Goal: Task Accomplishment & Management: Complete application form

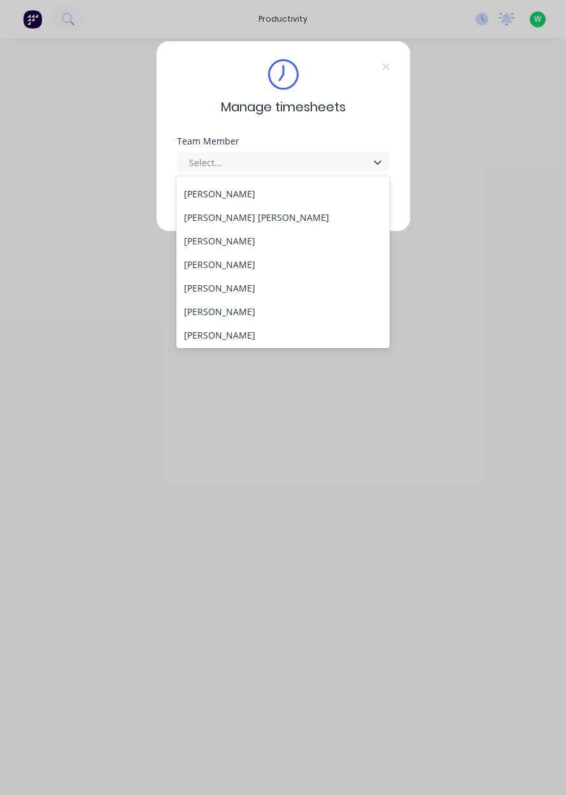
scroll to position [211, 0]
click at [227, 334] on div "[PERSON_NAME]" at bounding box center [282, 334] width 213 height 24
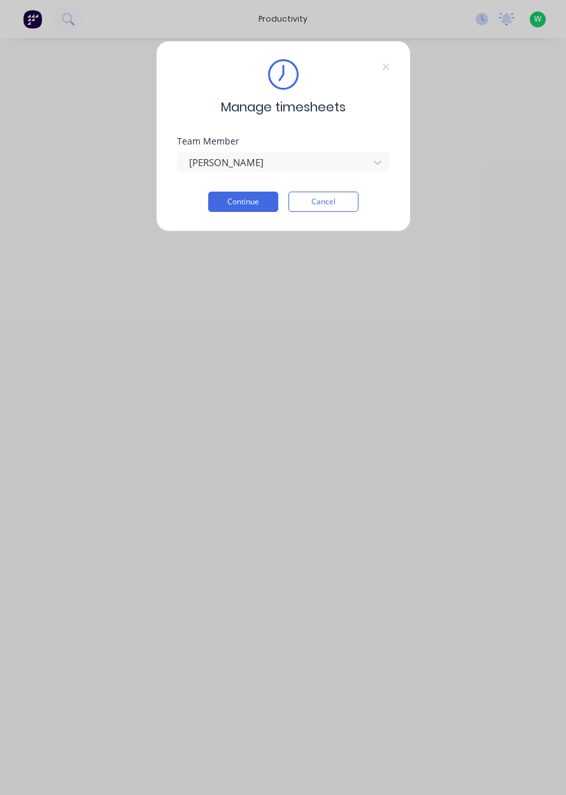
click at [243, 198] on button "Continue" at bounding box center [243, 202] width 70 height 20
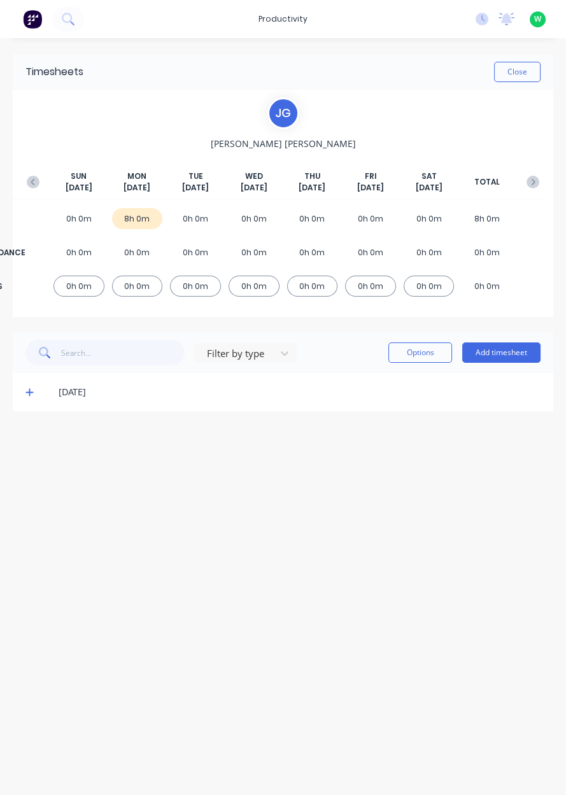
click at [520, 353] on button "Add timesheet" at bounding box center [501, 353] width 78 height 20
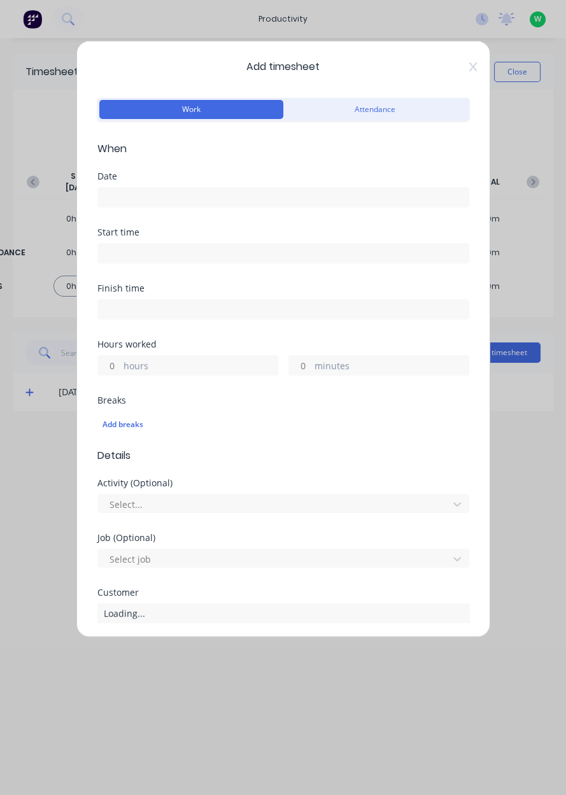
click at [191, 191] on input at bounding box center [283, 197] width 371 height 19
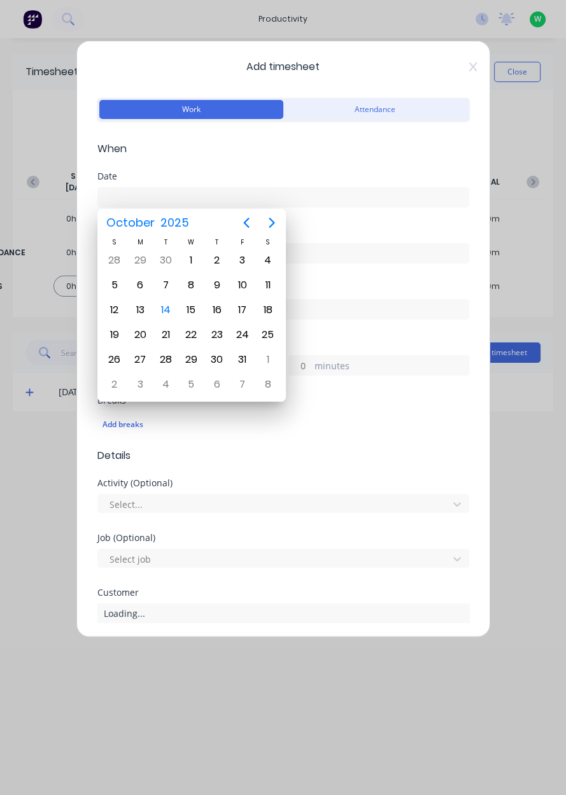
click at [141, 318] on div "13" at bounding box center [139, 310] width 25 height 24
type input "13/10/2025"
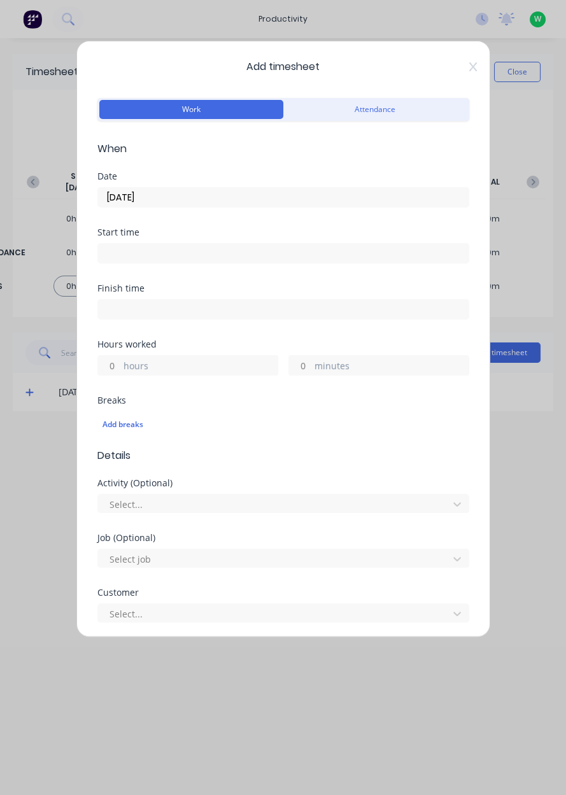
click at [162, 367] on label "hours" at bounding box center [201, 367] width 154 height 16
click at [120, 367] on input "hours" at bounding box center [109, 365] width 22 height 19
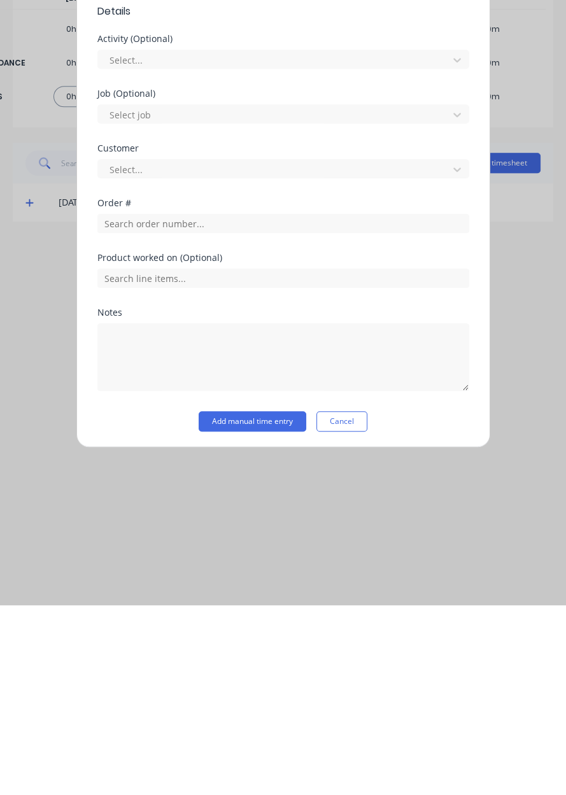
scroll to position [211, 0]
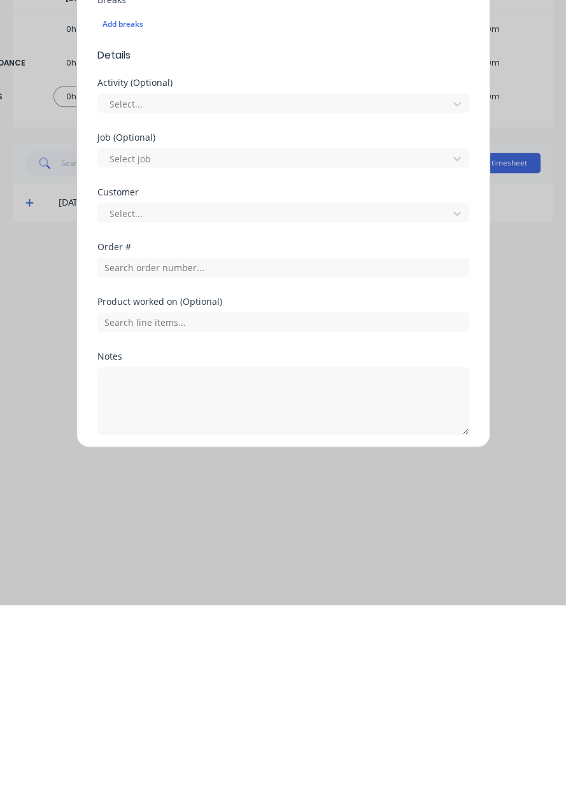
type input "8"
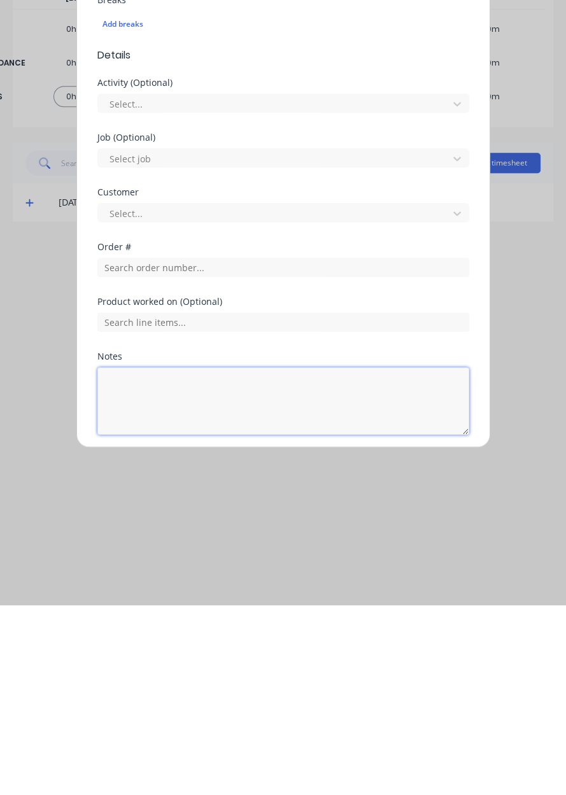
click at [156, 573] on textarea at bounding box center [283, 590] width 372 height 67
type textarea "Yard work 1.5hr, sick 6.5"
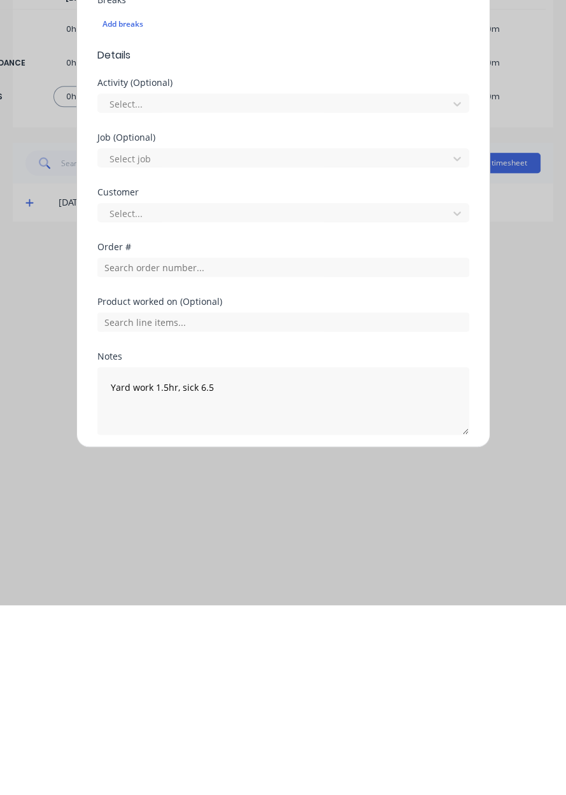
click at [266, 656] on button "Add manual time entry" at bounding box center [253, 655] width 108 height 20
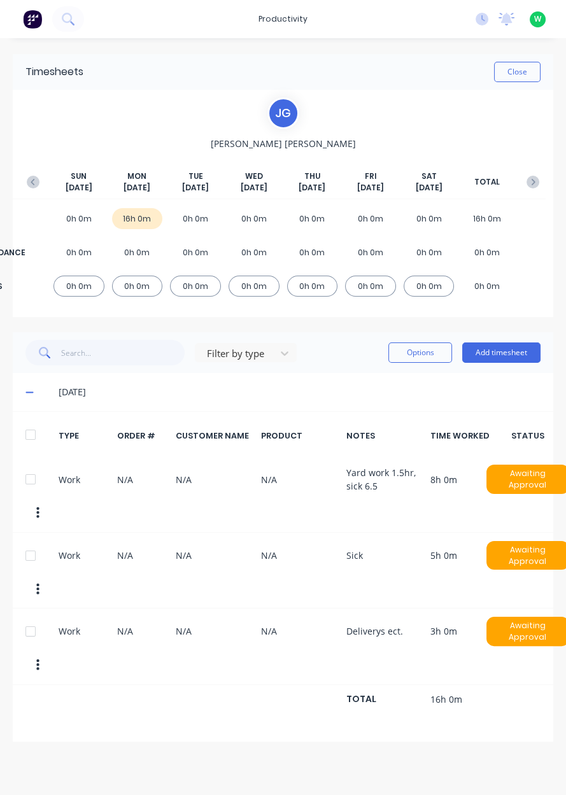
click at [514, 354] on button "Add timesheet" at bounding box center [501, 353] width 78 height 20
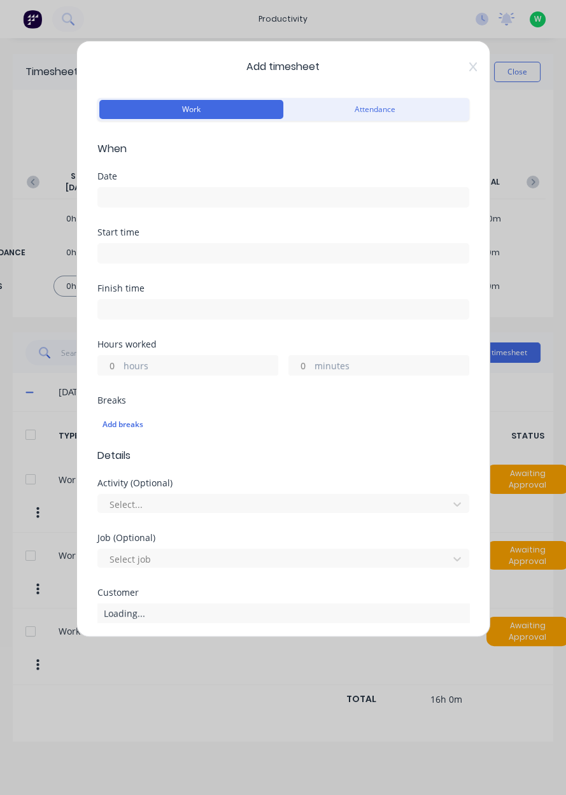
click at [215, 194] on input at bounding box center [283, 197] width 371 height 19
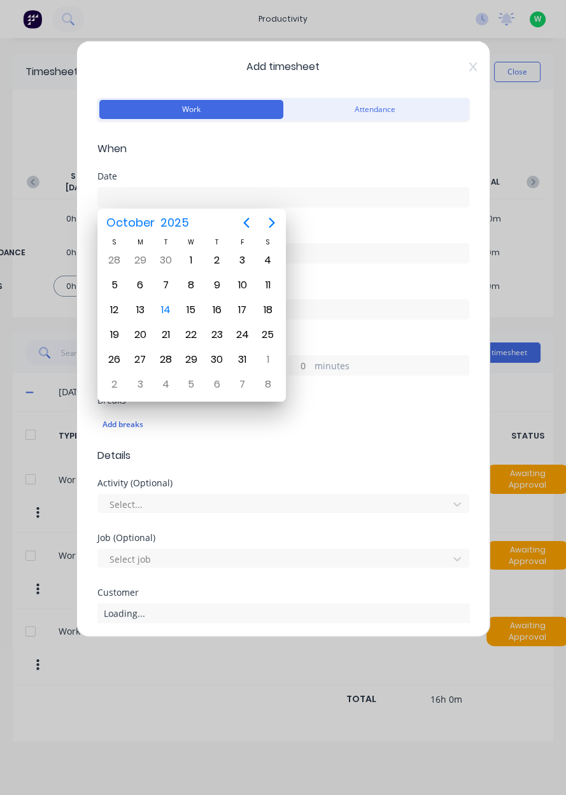
click at [166, 313] on div "14" at bounding box center [165, 310] width 19 height 19
type input "[DATE]"
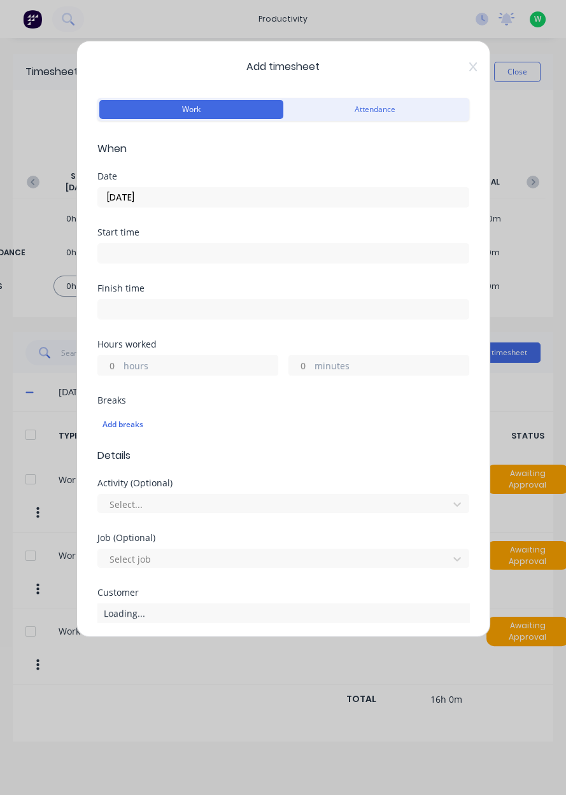
click at [180, 366] on label "hours" at bounding box center [201, 367] width 154 height 16
click at [120, 366] on input "hours" at bounding box center [109, 365] width 22 height 19
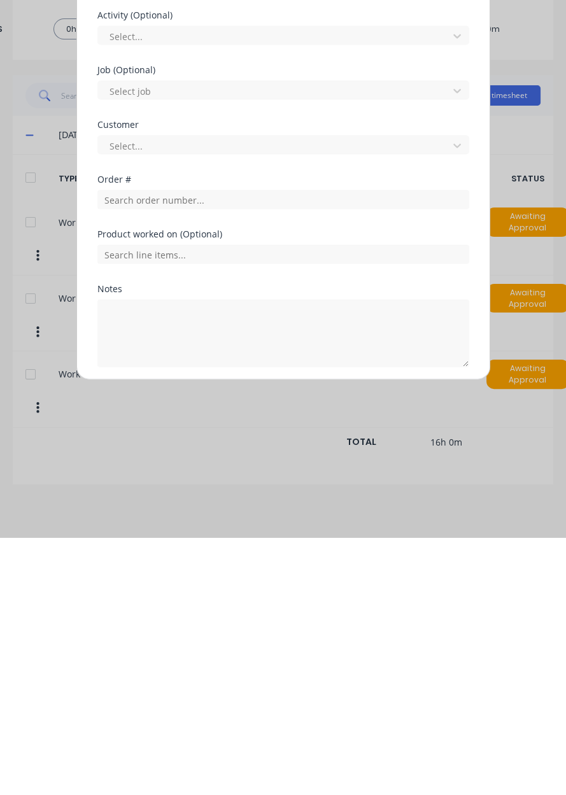
type input "8"
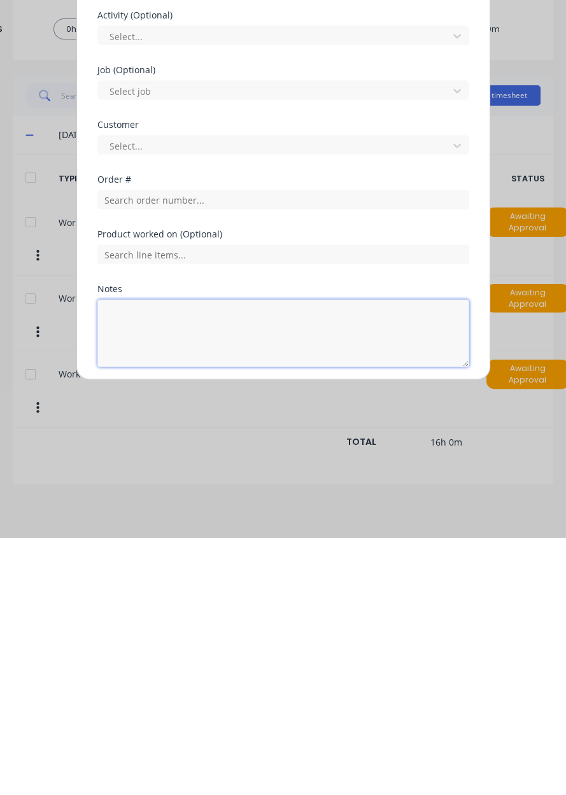
click at [218, 579] on textarea at bounding box center [283, 590] width 372 height 67
type textarea "Appin West deliveries, dendrobium deliveries"
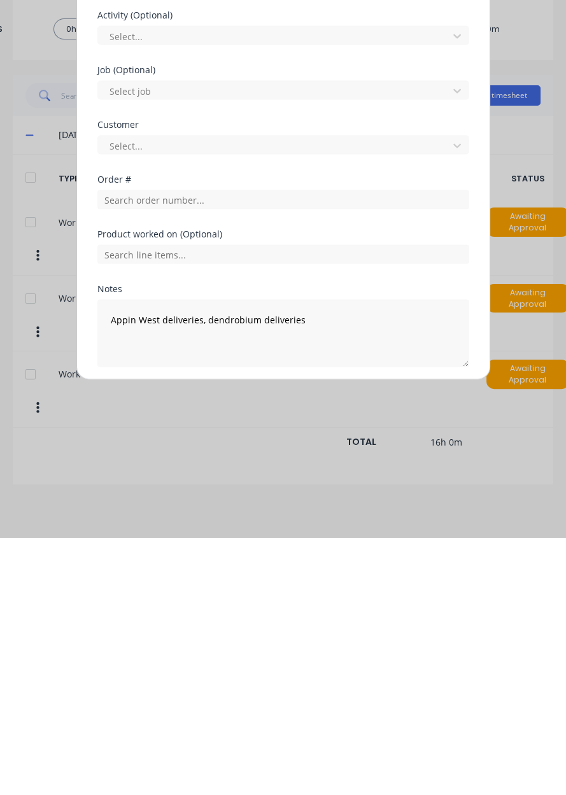
click at [262, 652] on button "Add manual time entry" at bounding box center [253, 655] width 108 height 20
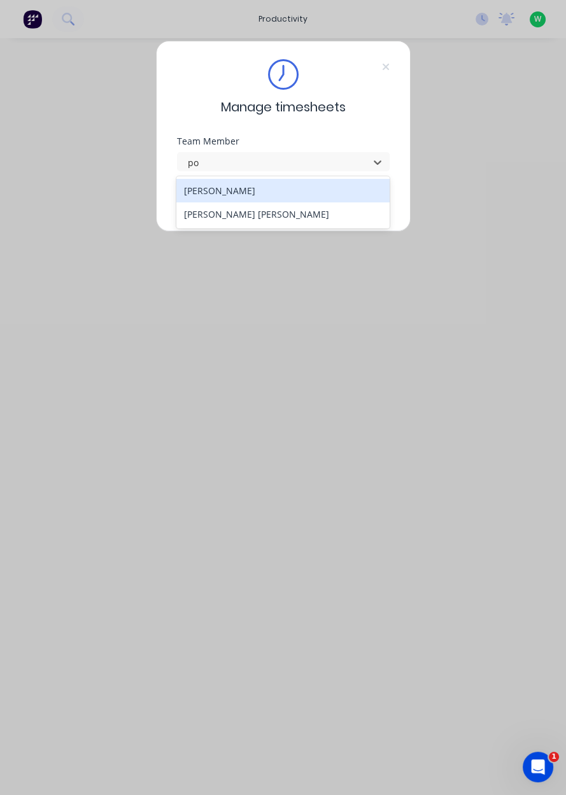
click at [334, 225] on div "[PERSON_NAME] [PERSON_NAME] [PERSON_NAME]" at bounding box center [282, 202] width 213 height 52
click at [247, 225] on div "[PERSON_NAME] [PERSON_NAME] [PERSON_NAME]" at bounding box center [282, 202] width 213 height 52
click at [220, 224] on div "[PERSON_NAME] [PERSON_NAME]" at bounding box center [282, 214] width 213 height 24
type input "po"
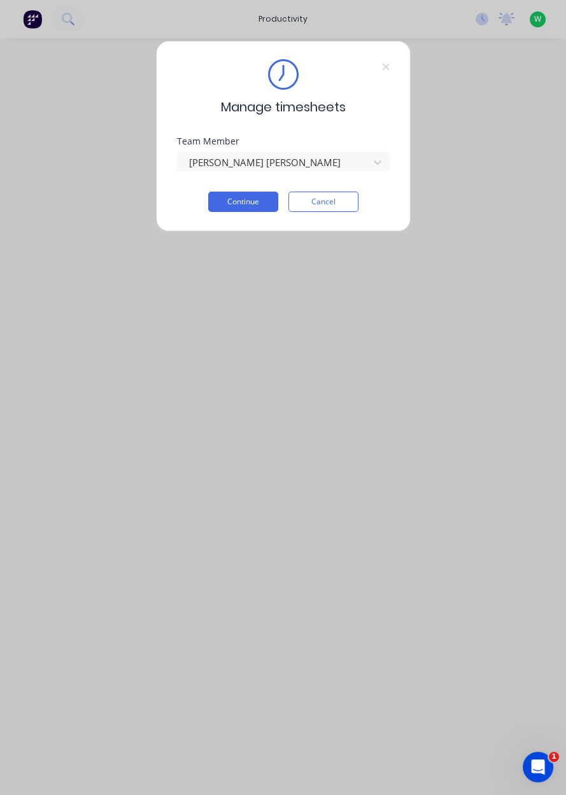
click at [232, 205] on button "Continue" at bounding box center [243, 202] width 70 height 20
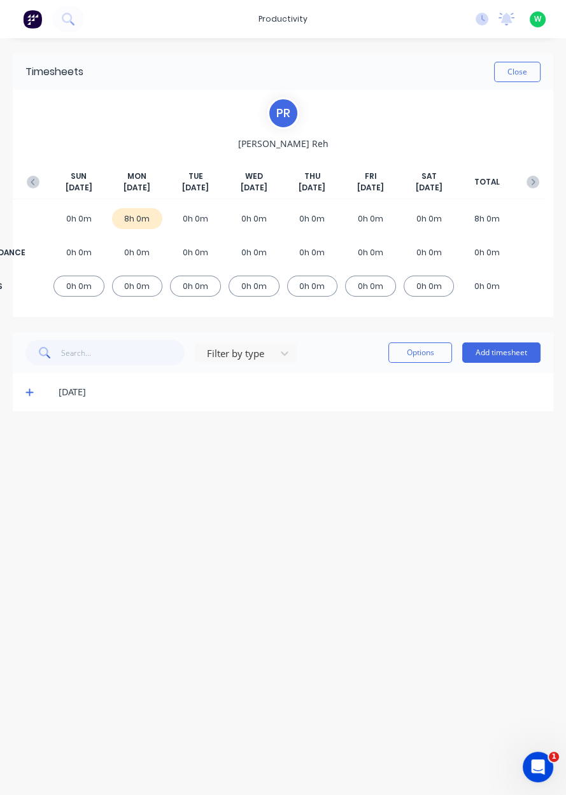
click at [520, 356] on button "Add timesheet" at bounding box center [501, 353] width 78 height 20
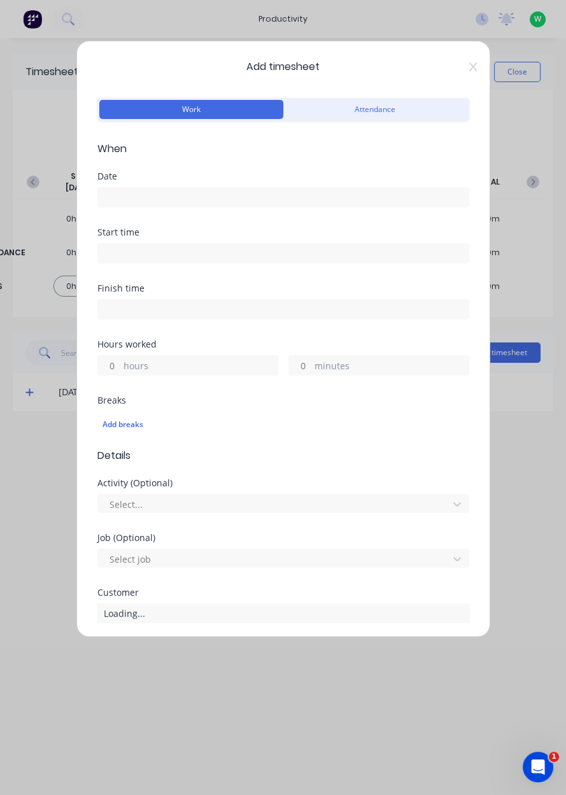
click at [374, 201] on input at bounding box center [283, 197] width 371 height 19
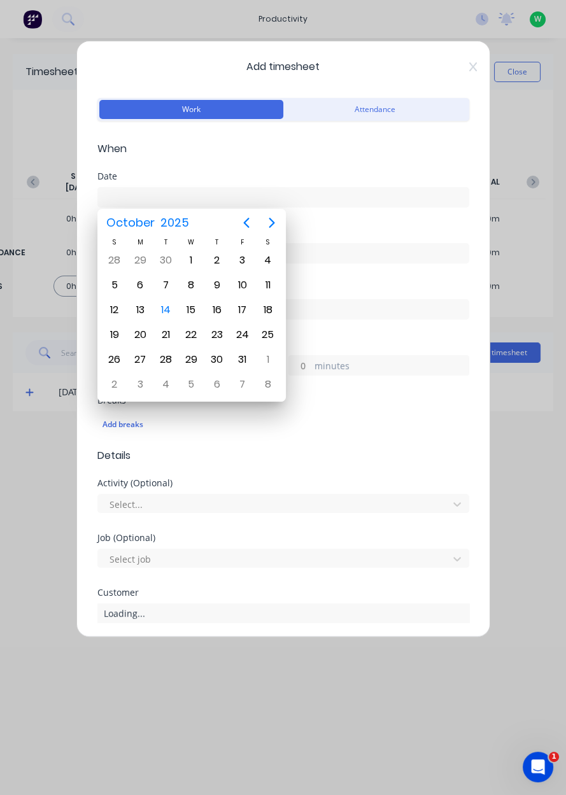
click at [169, 315] on div "14" at bounding box center [165, 310] width 19 height 19
type input "[DATE]"
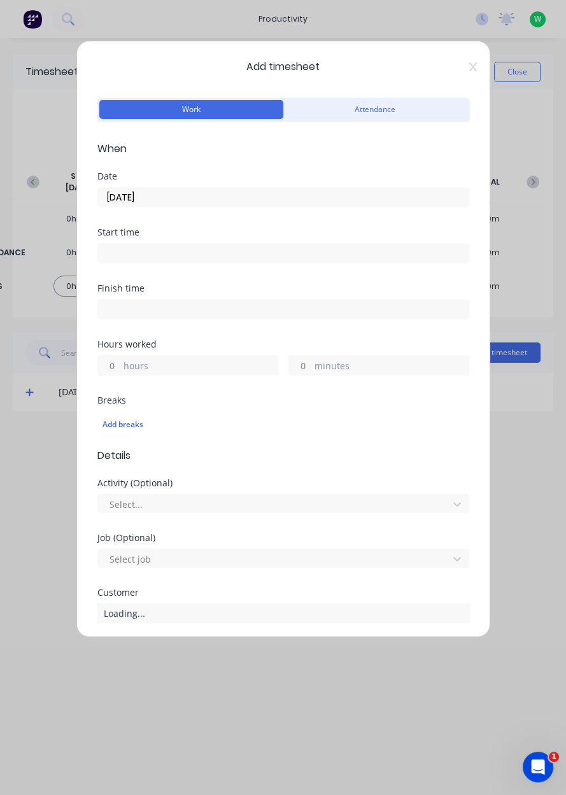
click at [180, 365] on label "hours" at bounding box center [201, 367] width 154 height 16
click at [120, 365] on input "hours" at bounding box center [109, 365] width 22 height 19
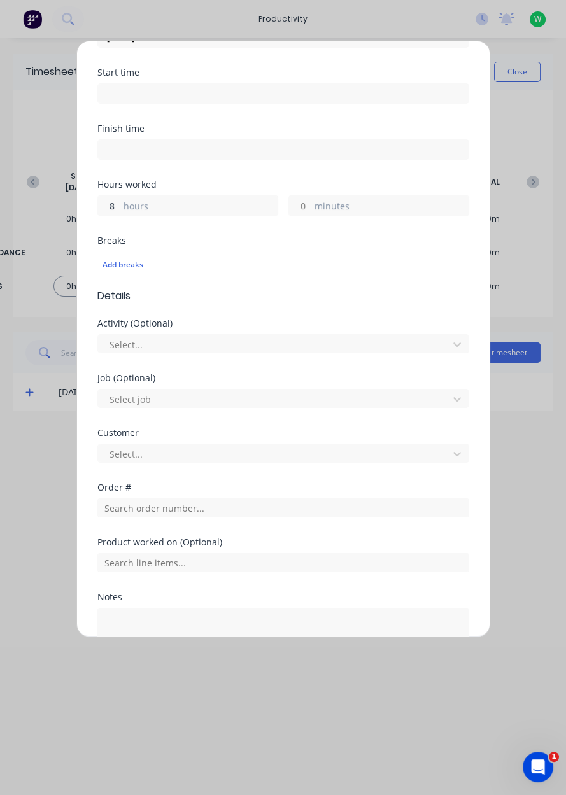
scroll to position [158, 0]
type input "8"
type input "1"
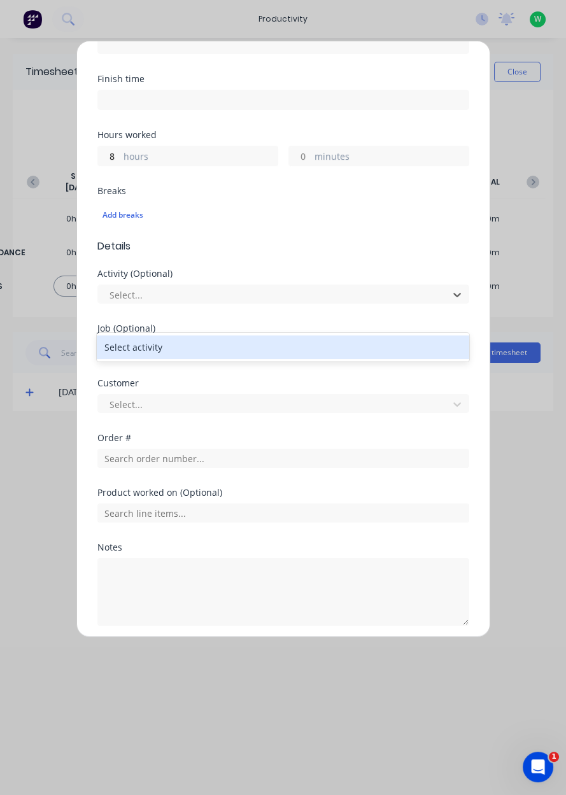
scroll to position [252, 0]
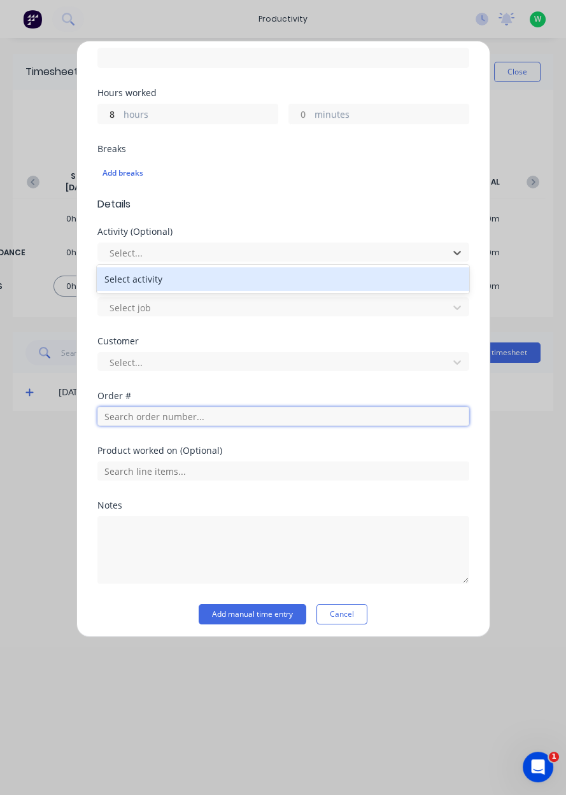
click at [339, 417] on input "text" at bounding box center [283, 416] width 372 height 19
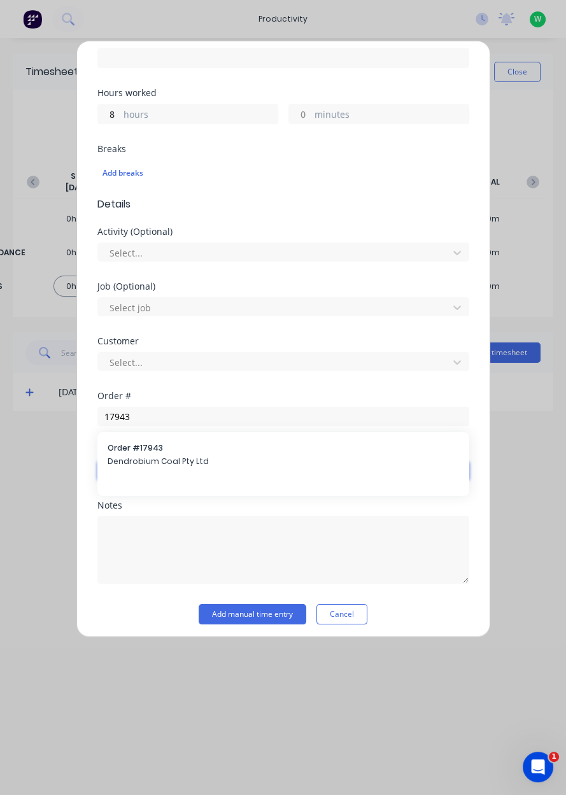
click at [267, 469] on input "text" at bounding box center [283, 471] width 372 height 19
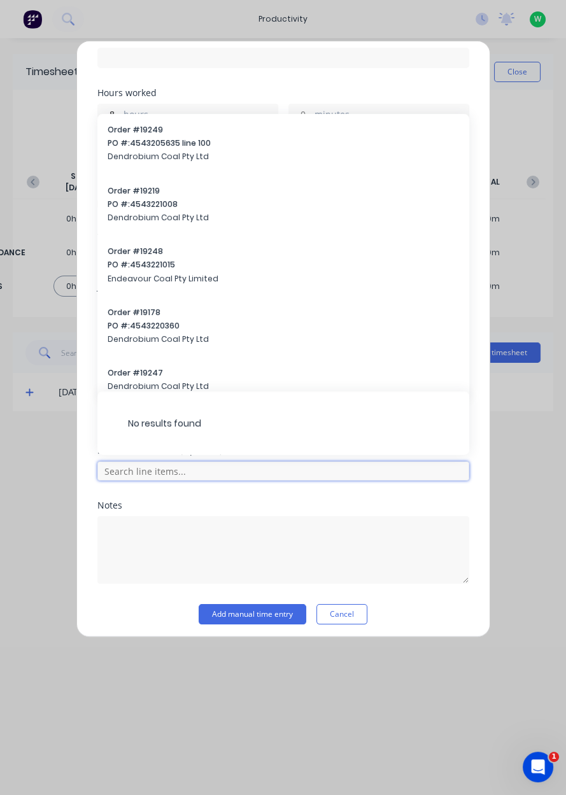
click at [316, 467] on input "text" at bounding box center [283, 471] width 372 height 19
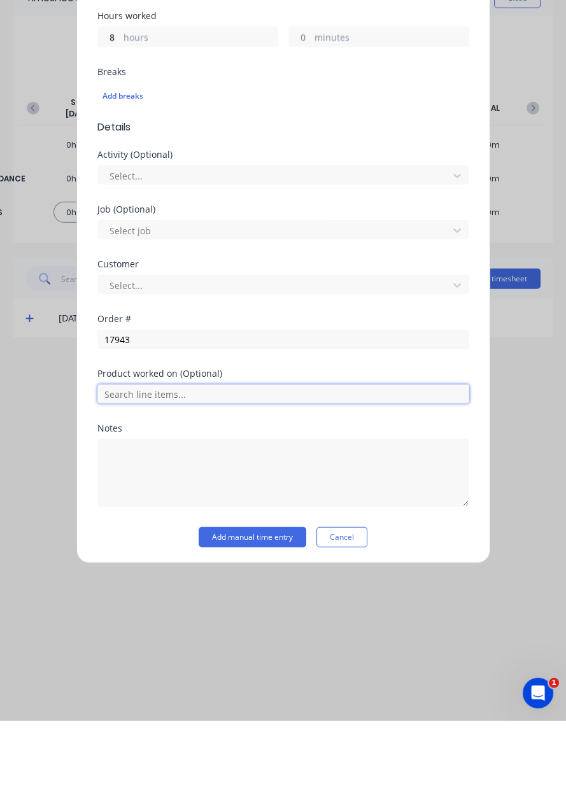
scroll to position [211, 0]
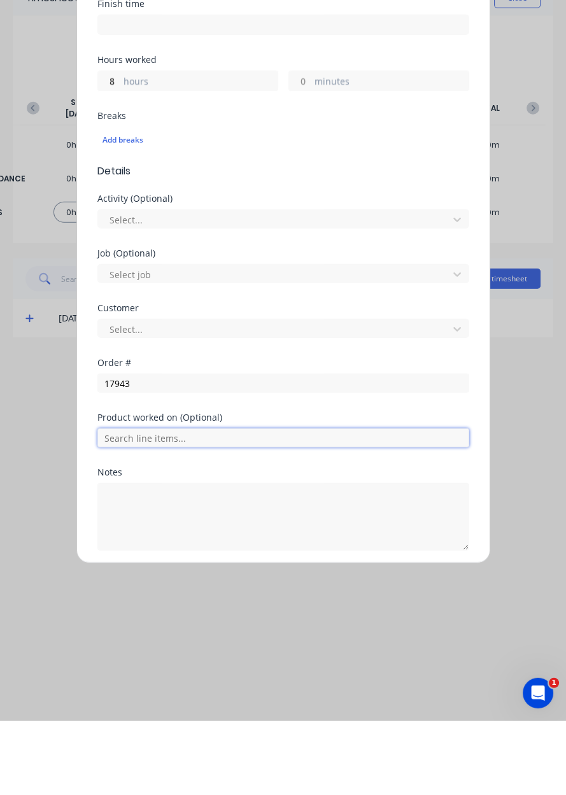
click at [332, 518] on input "text" at bounding box center [283, 511] width 372 height 19
click at [406, 509] on input "text" at bounding box center [283, 511] width 372 height 19
click at [351, 528] on div "Product worked on (Optional)" at bounding box center [283, 514] width 372 height 55
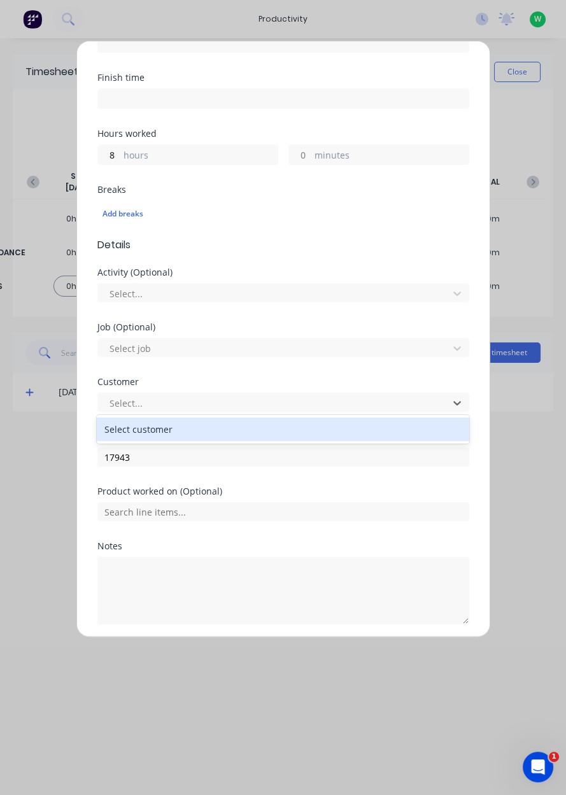
click at [344, 474] on div "Order # 17943" at bounding box center [283, 459] width 372 height 55
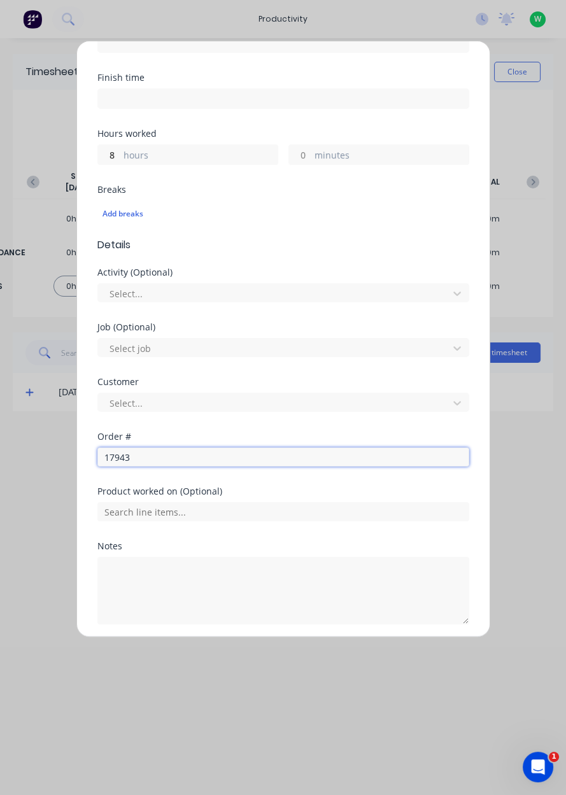
click at [367, 460] on input "17943" at bounding box center [283, 457] width 372 height 19
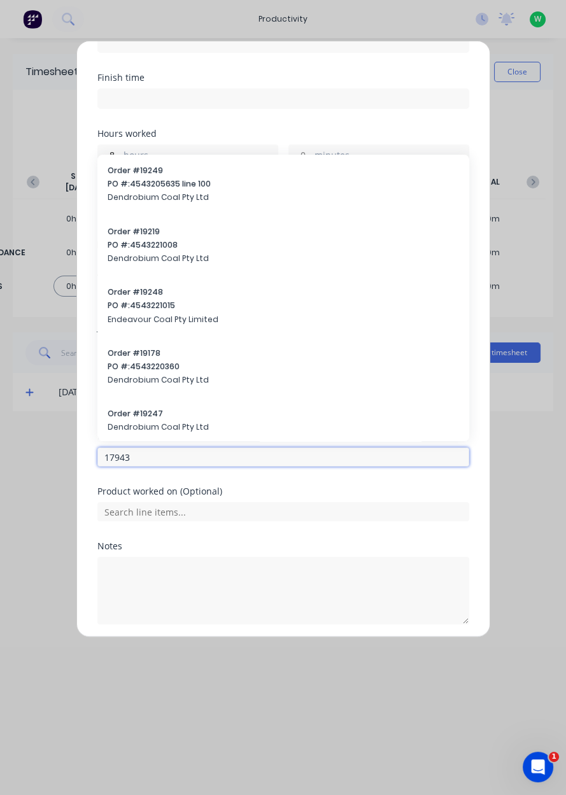
click at [357, 458] on input "17943" at bounding box center [283, 457] width 372 height 19
type input "17943"
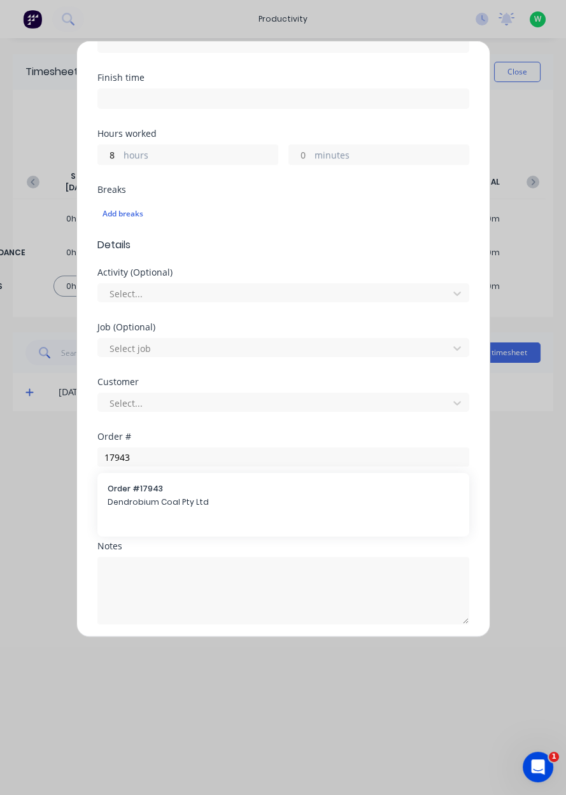
click at [342, 502] on span "Dendrobium Coal Pty Ltd" at bounding box center [283, 502] width 351 height 11
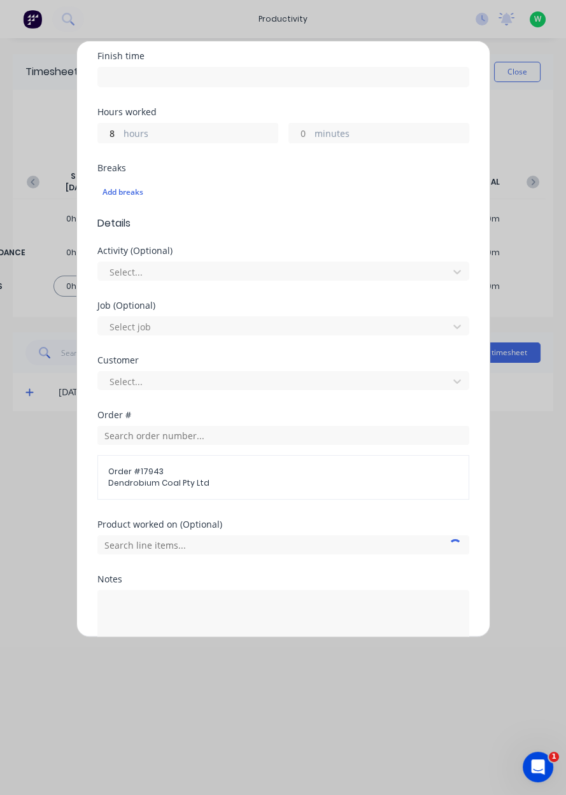
scroll to position [265, 0]
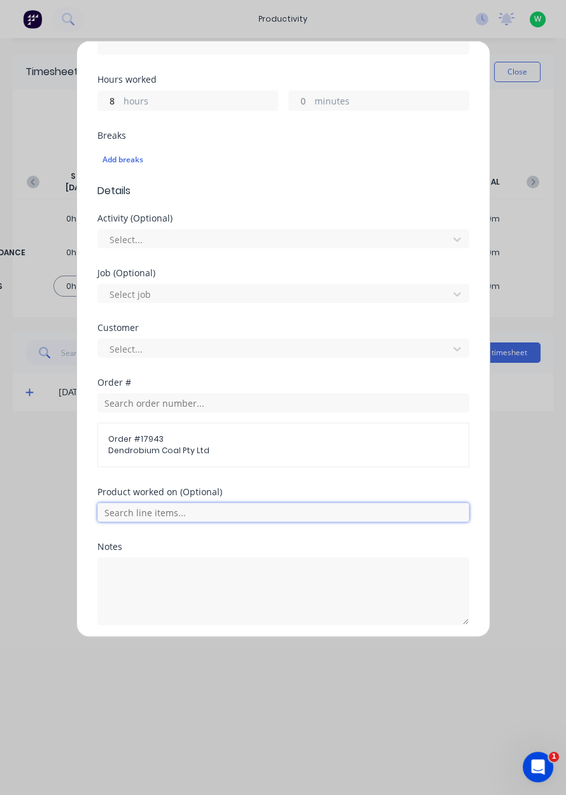
click at [395, 514] on input "text" at bounding box center [283, 512] width 372 height 19
click at [338, 580] on div "AFC Pan Overhaul" at bounding box center [283, 576] width 372 height 32
click at [318, 579] on span "AFC Pan Overhaul" at bounding box center [293, 575] width 331 height 11
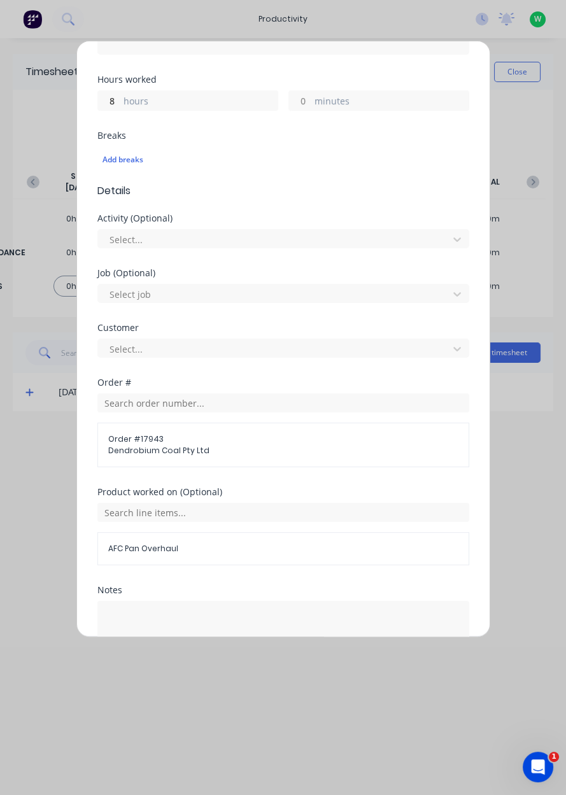
scroll to position [308, 0]
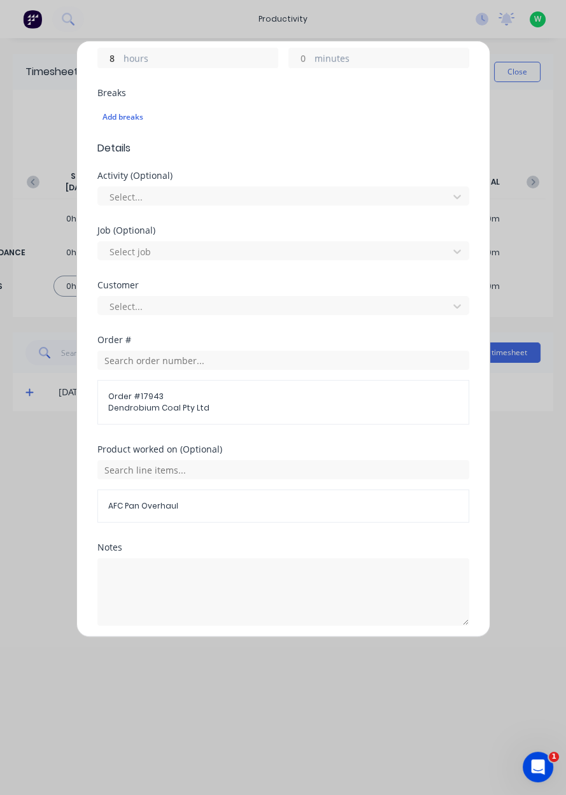
click at [277, 658] on button "Add manual time entry" at bounding box center [253, 656] width 108 height 20
